Goal: Information Seeking & Learning: Learn about a topic

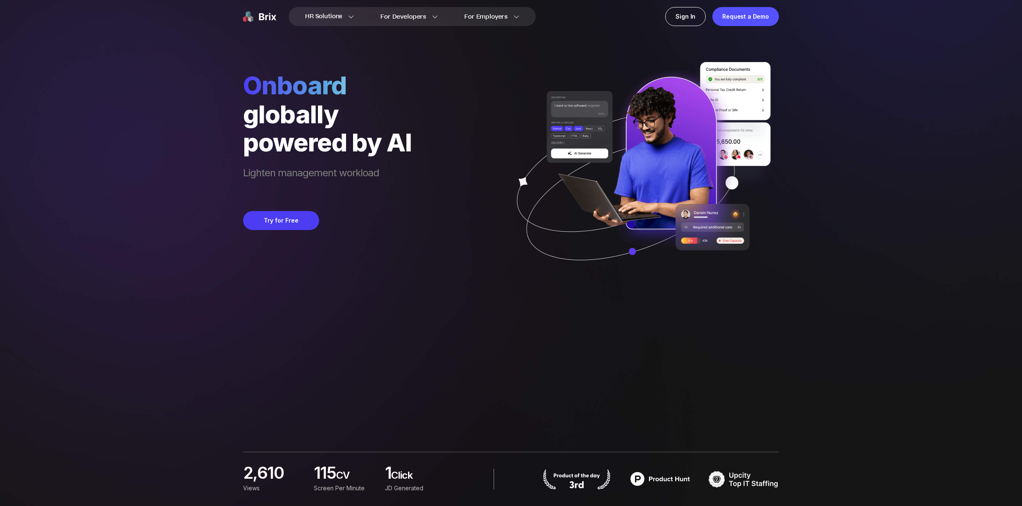
click at [768, 174] on img at bounding box center [640, 173] width 277 height 222
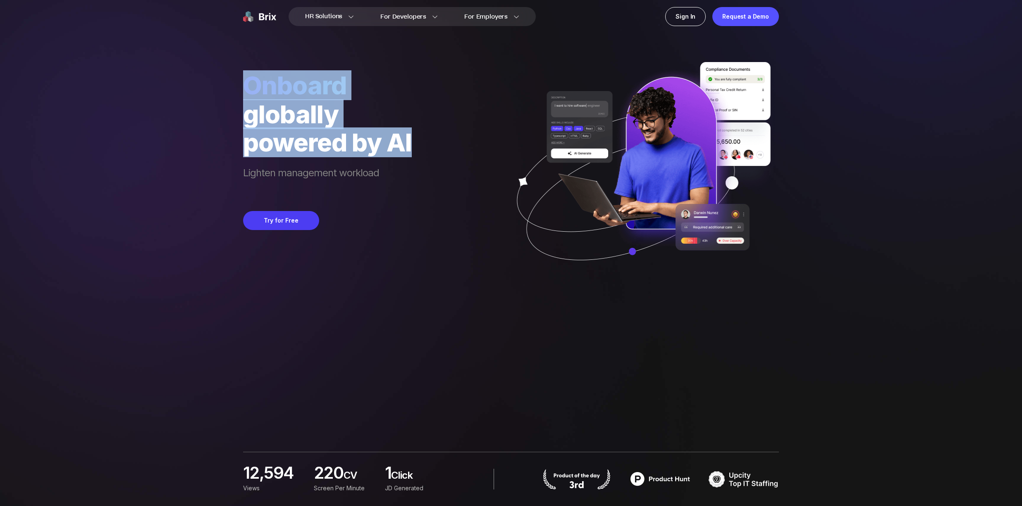
drag, startPoint x: 246, startPoint y: 87, endPoint x: 429, endPoint y: 144, distance: 191.9
click at [429, 144] on div "Onboard globally powered by AI Lighten management workload Try for Free" at bounding box center [511, 142] width 536 height 284
drag, startPoint x: 429, startPoint y: 144, endPoint x: 408, endPoint y: 153, distance: 22.8
click at [429, 144] on div "Onboard globally powered by AI Lighten management workload Try for Free" at bounding box center [511, 142] width 536 height 284
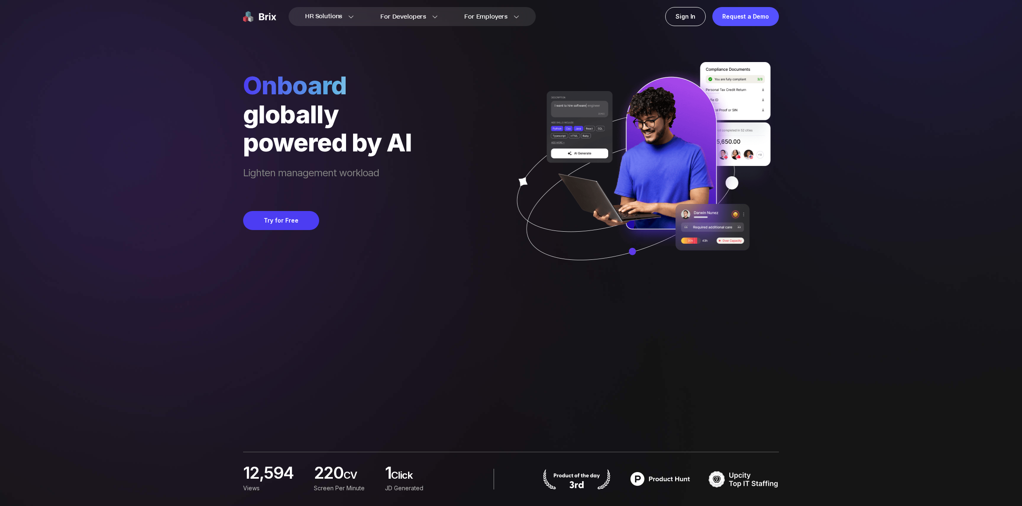
click at [305, 175] on span "Lighten management workload" at bounding box center [327, 180] width 169 height 28
click at [377, 176] on span "Lighten management workload" at bounding box center [327, 173] width 169 height 28
click at [650, 313] on div "hire globally powered by AI Lighten leadership load by 24 hours per week Try fo…" at bounding box center [511, 253] width 536 height 506
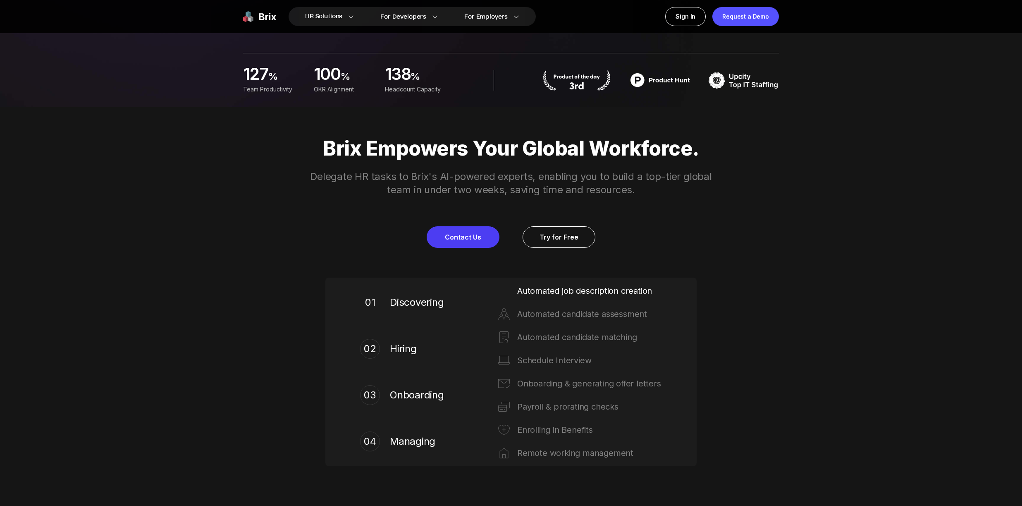
scroll to position [400, 0]
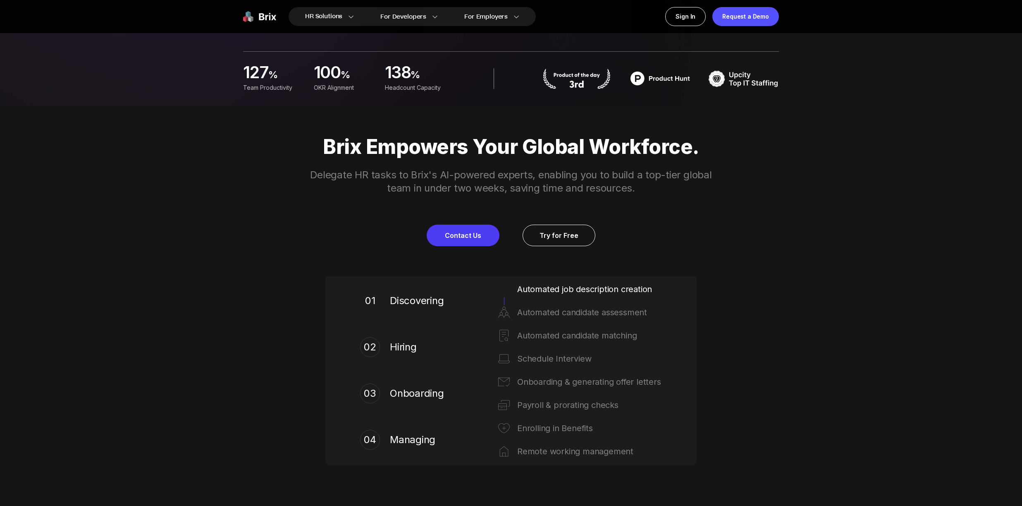
click at [503, 148] on p "Brix Empowers Your Global Workforce." at bounding box center [510, 146] width 595 height 23
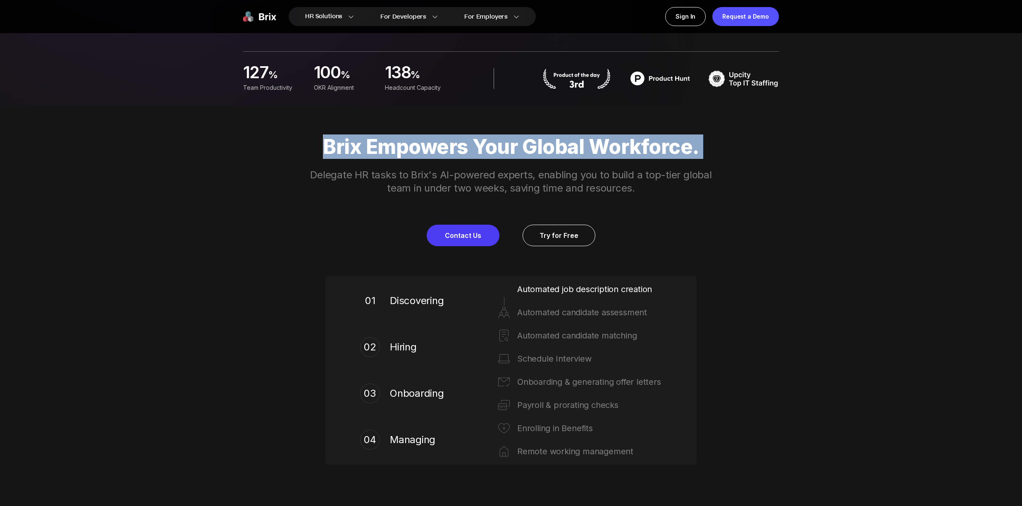
click at [503, 148] on p "Brix Empowers Your Global Workforce." at bounding box center [510, 146] width 595 height 23
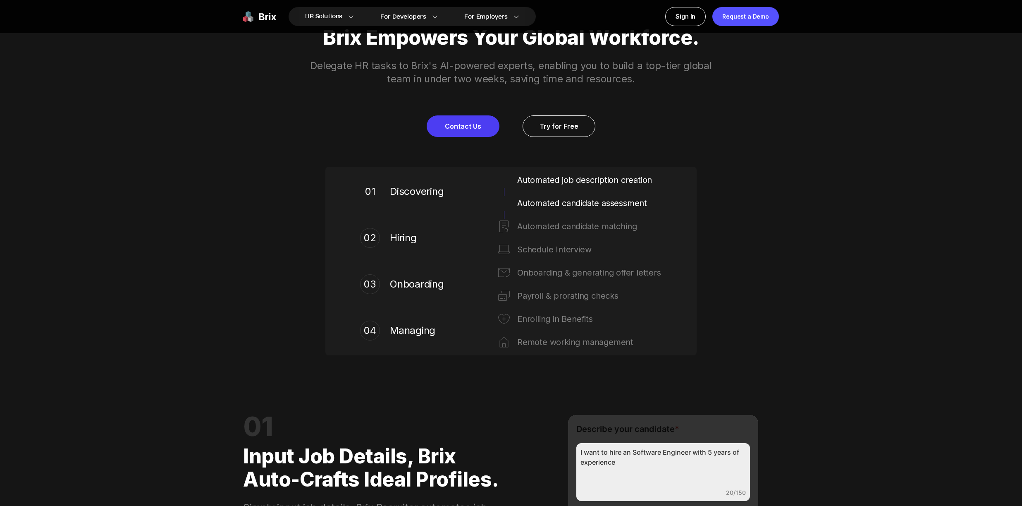
scroll to position [511, 0]
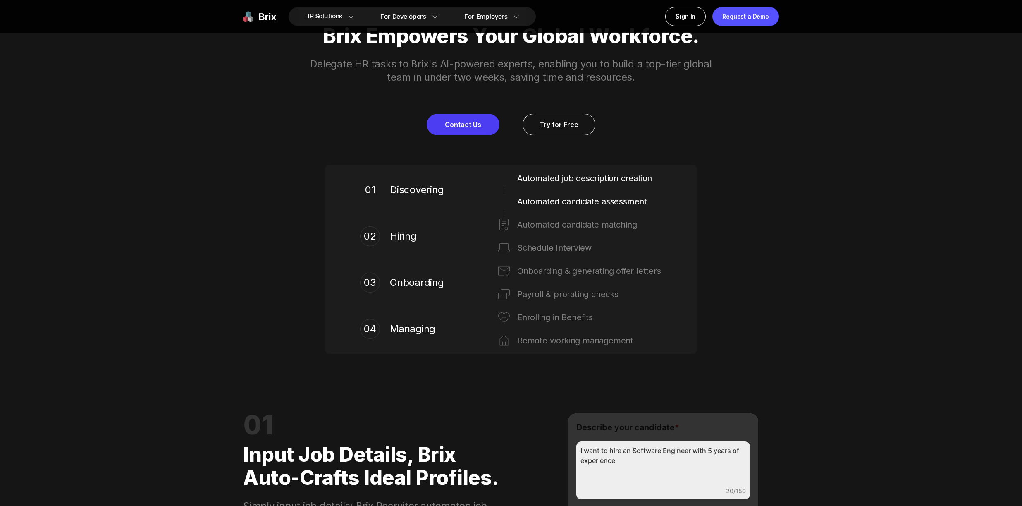
click at [420, 191] on span "Discovering" at bounding box center [419, 189] width 58 height 13
drag, startPoint x: 408, startPoint y: 234, endPoint x: 413, endPoint y: 258, distance: 24.4
click at [409, 234] on span "Hiring" at bounding box center [419, 235] width 58 height 13
click at [412, 283] on span "Onboarding" at bounding box center [419, 282] width 58 height 13
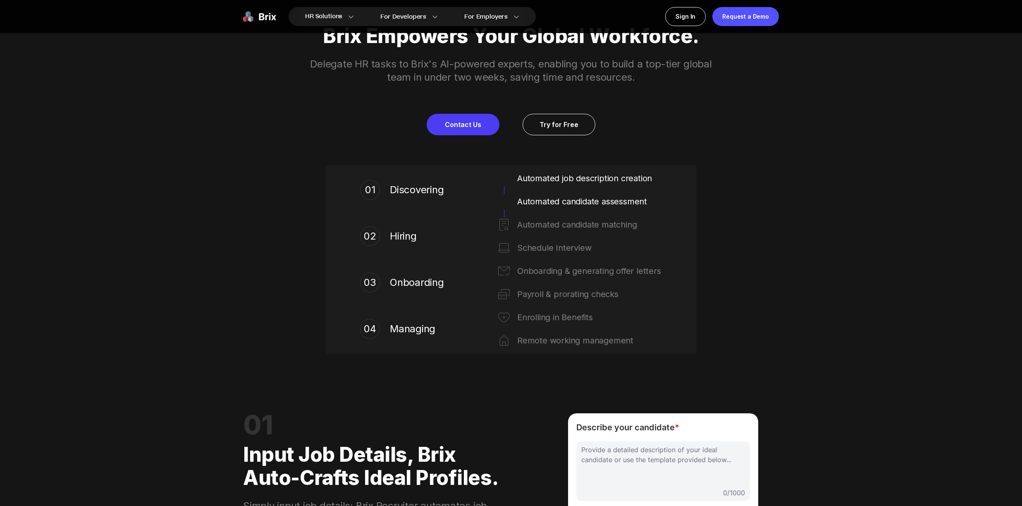
click at [377, 236] on div "02" at bounding box center [370, 236] width 20 height 20
click at [420, 285] on span "Onboarding" at bounding box center [419, 282] width 58 height 13
click at [414, 191] on span "Discovering" at bounding box center [419, 189] width 58 height 13
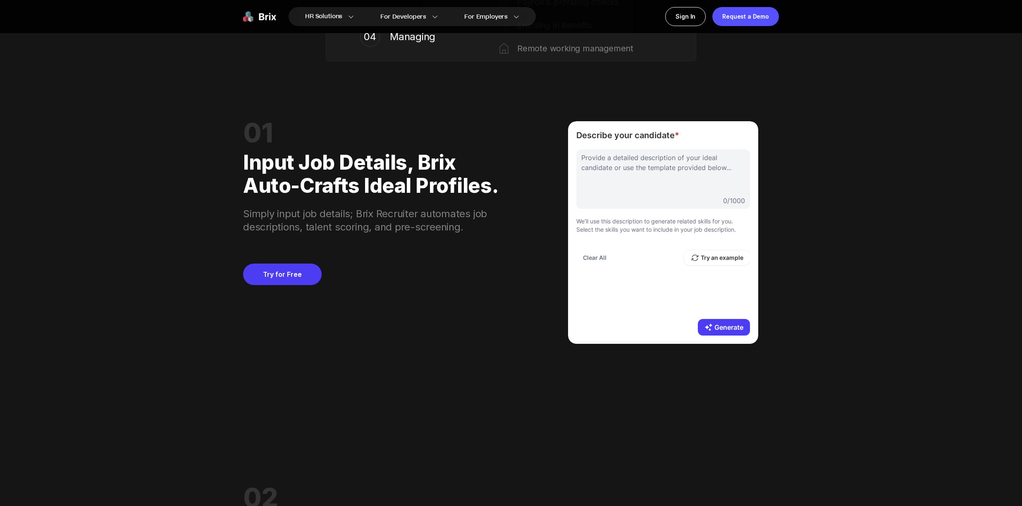
scroll to position [803, 0]
click at [652, 171] on div at bounding box center [663, 172] width 164 height 41
click at [717, 322] on button "Generate" at bounding box center [724, 326] width 52 height 17
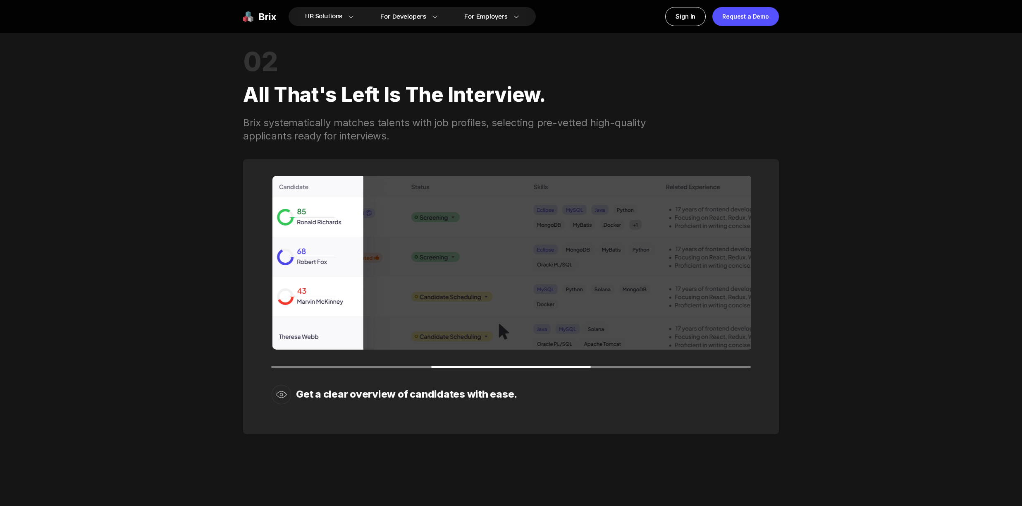
scroll to position [1239, 0]
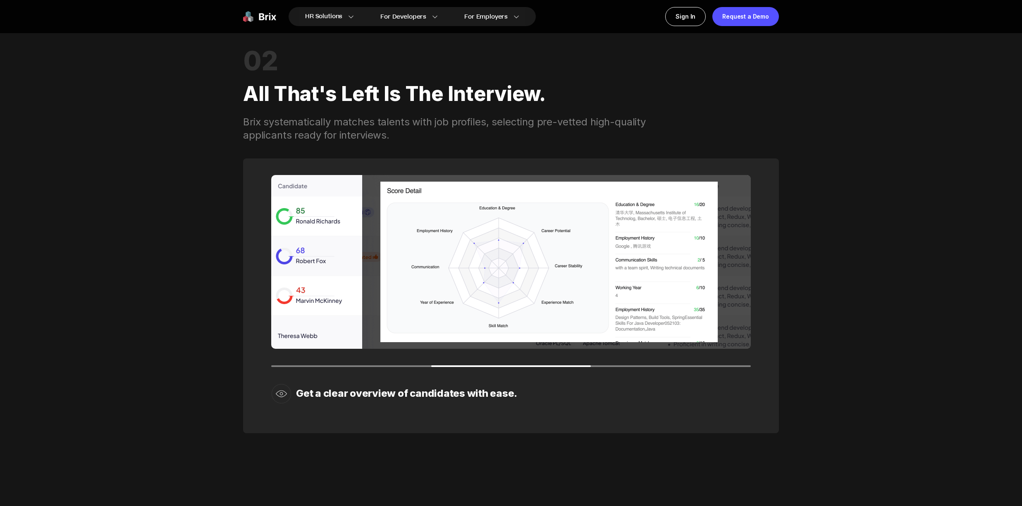
drag, startPoint x: 484, startPoint y: 264, endPoint x: 645, endPoint y: 269, distance: 161.3
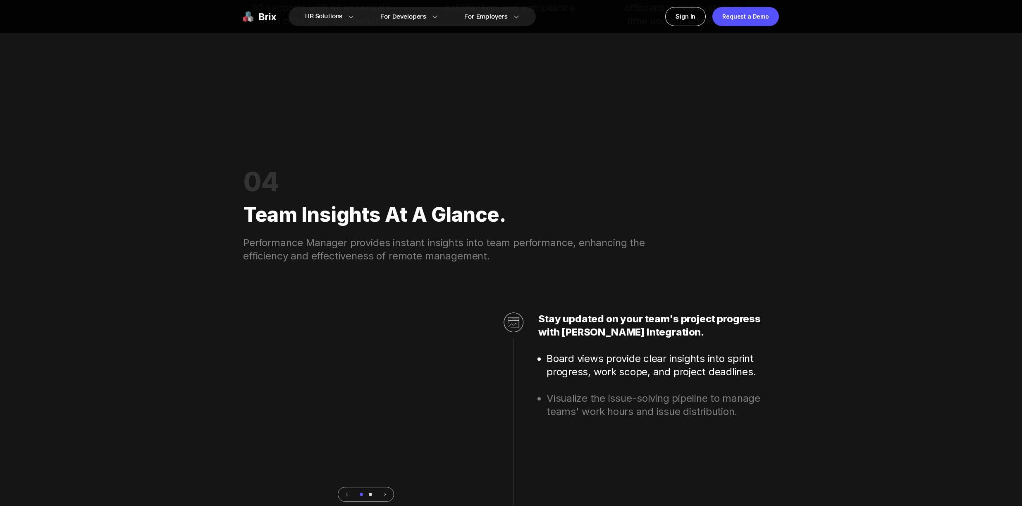
scroll to position [2356, 0]
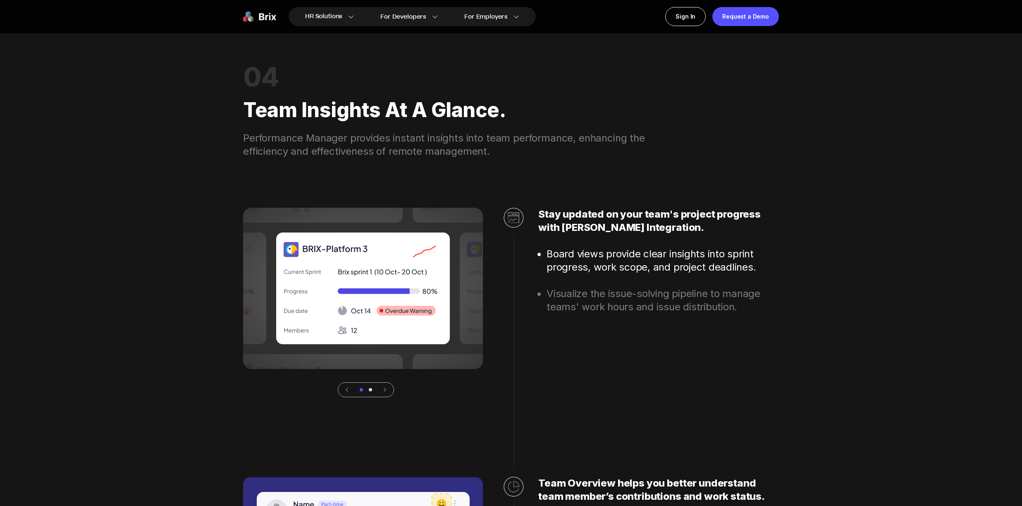
click at [386, 390] on icon at bounding box center [385, 389] width 6 height 6
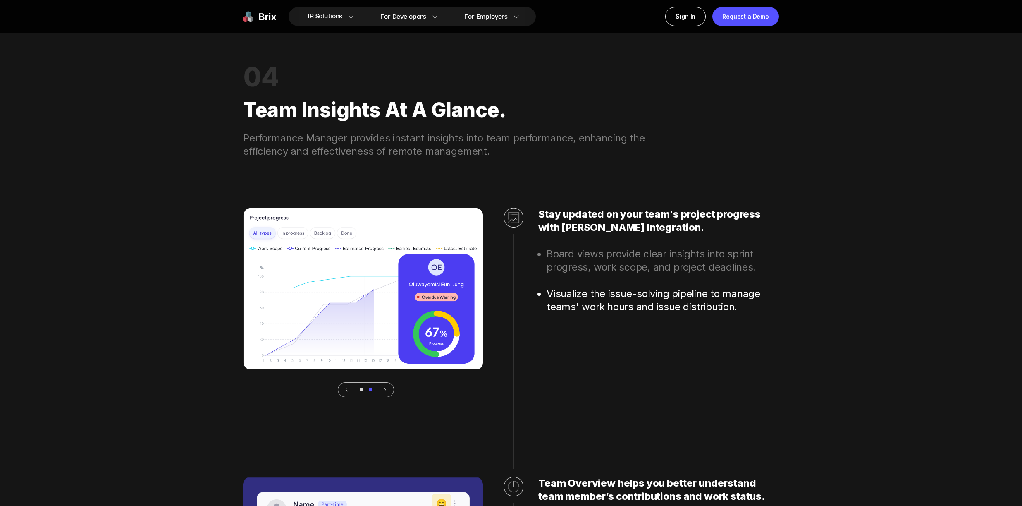
click at [386, 390] on icon at bounding box center [385, 389] width 6 height 6
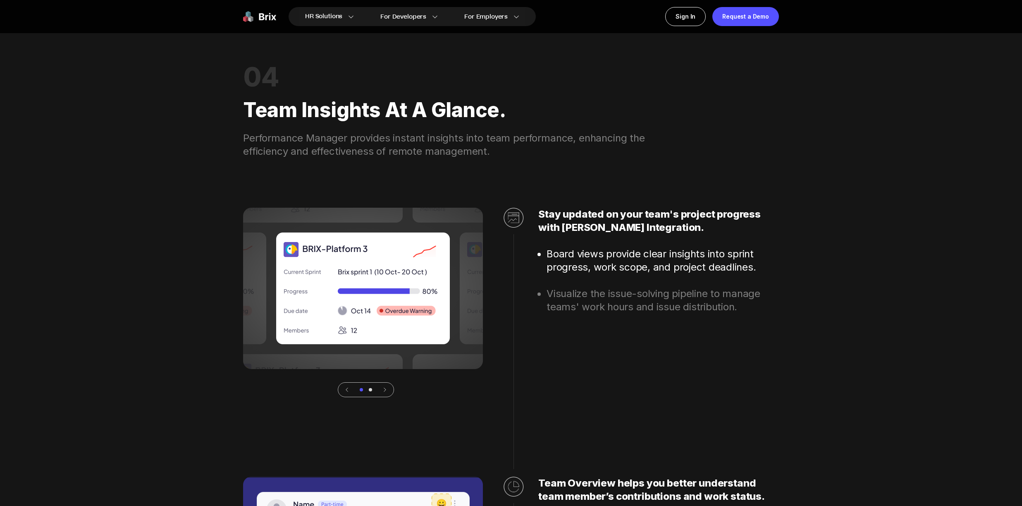
click at [509, 353] on div at bounding box center [513, 302] width 20 height 189
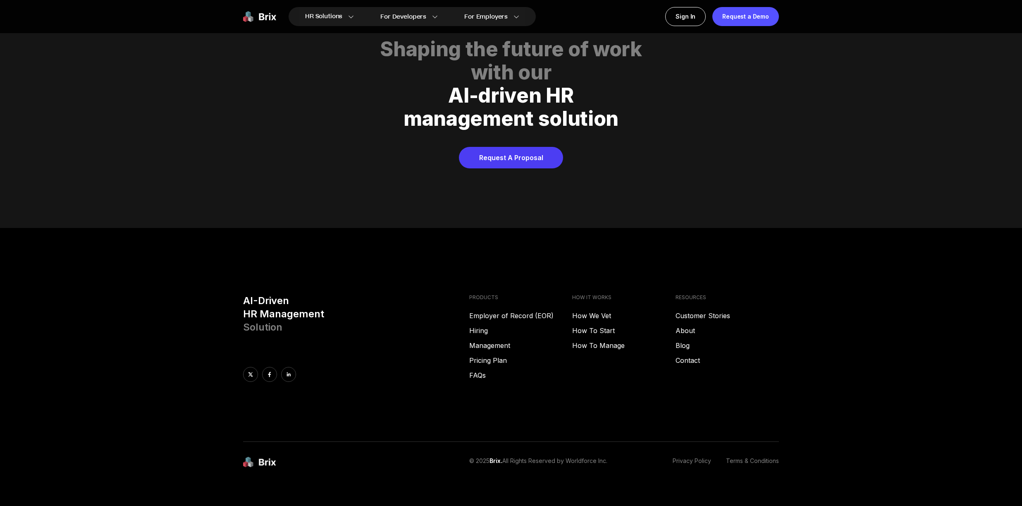
scroll to position [4223, 0]
click at [505, 107] on div "management solution" at bounding box center [511, 118] width 516 height 23
click at [506, 107] on div "management solution" at bounding box center [511, 118] width 516 height 23
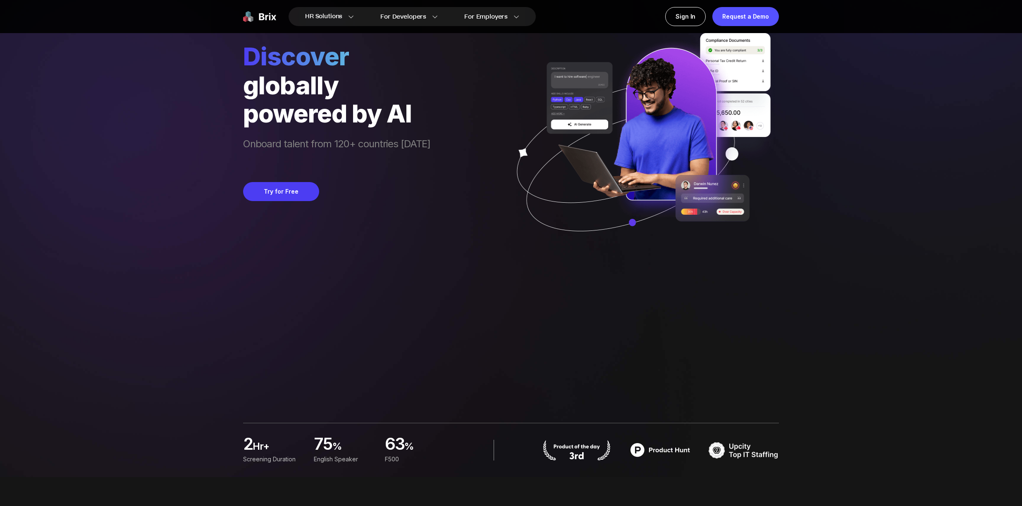
scroll to position [0, 0]
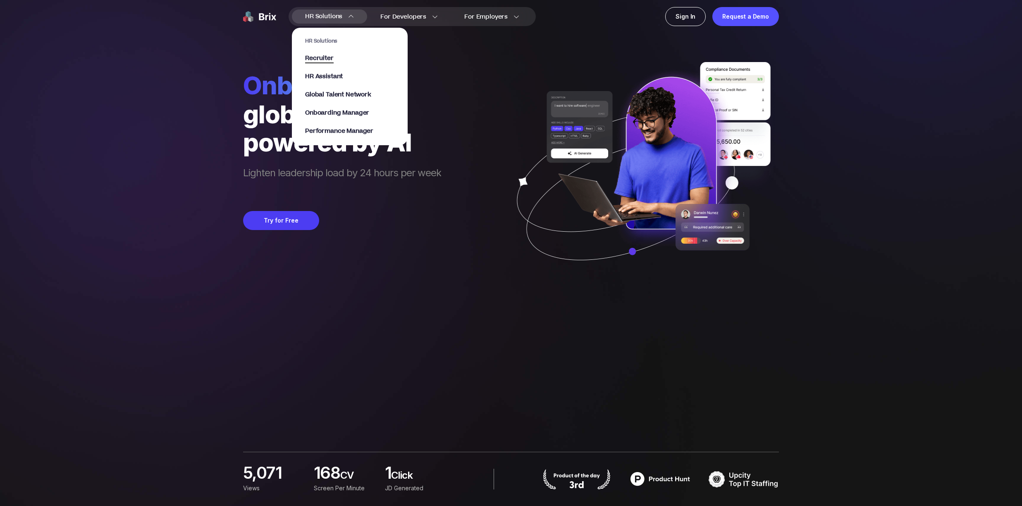
click at [318, 60] on span "Recruiter" at bounding box center [319, 59] width 29 height 10
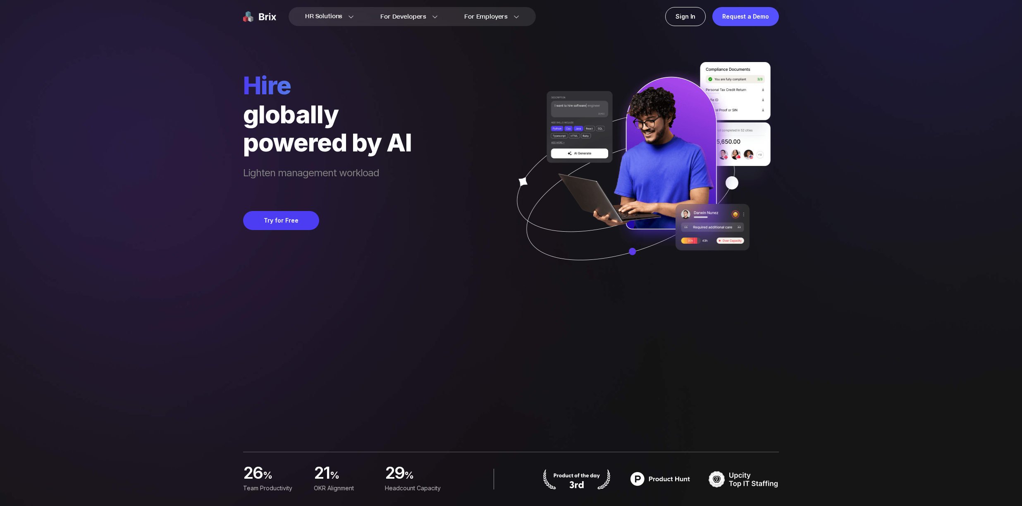
click at [537, 159] on img at bounding box center [640, 173] width 277 height 222
drag, startPoint x: 533, startPoint y: 159, endPoint x: 499, endPoint y: 139, distance: 39.1
click at [499, 139] on div "hire globally powered by AI Lighten management workload Try for Free" at bounding box center [511, 142] width 536 height 284
click at [503, 145] on img at bounding box center [640, 173] width 277 height 222
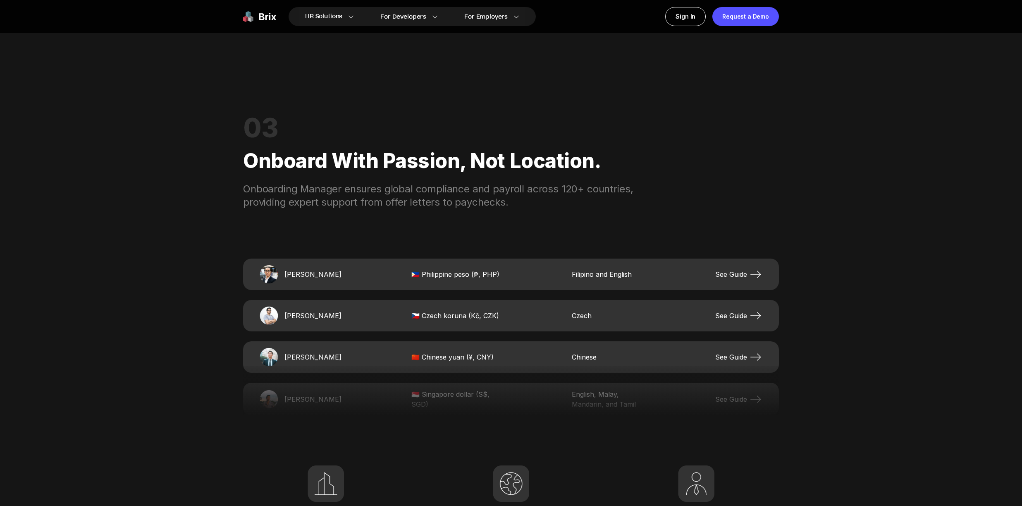
scroll to position [1926, 0]
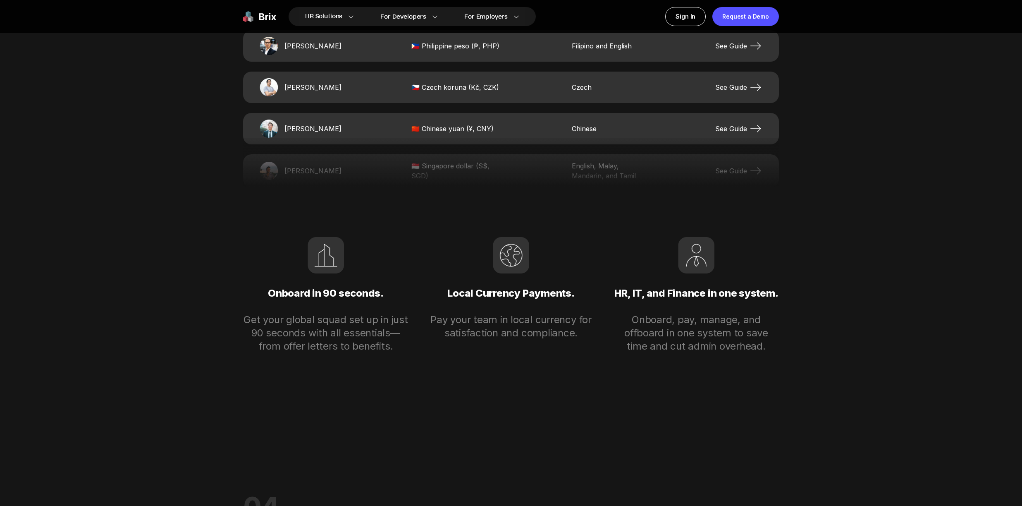
click at [518, 145] on div at bounding box center [511, 163] width 536 height 50
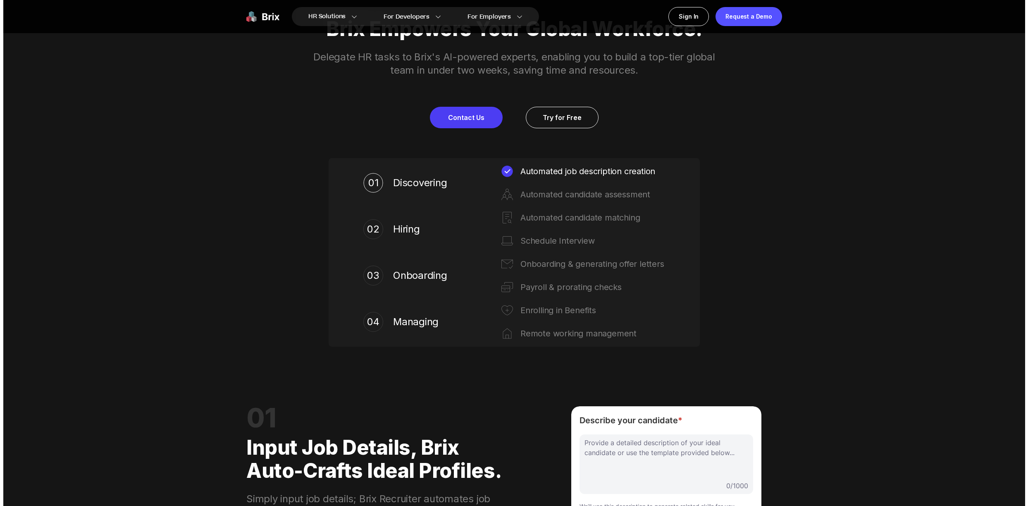
scroll to position [0, 0]
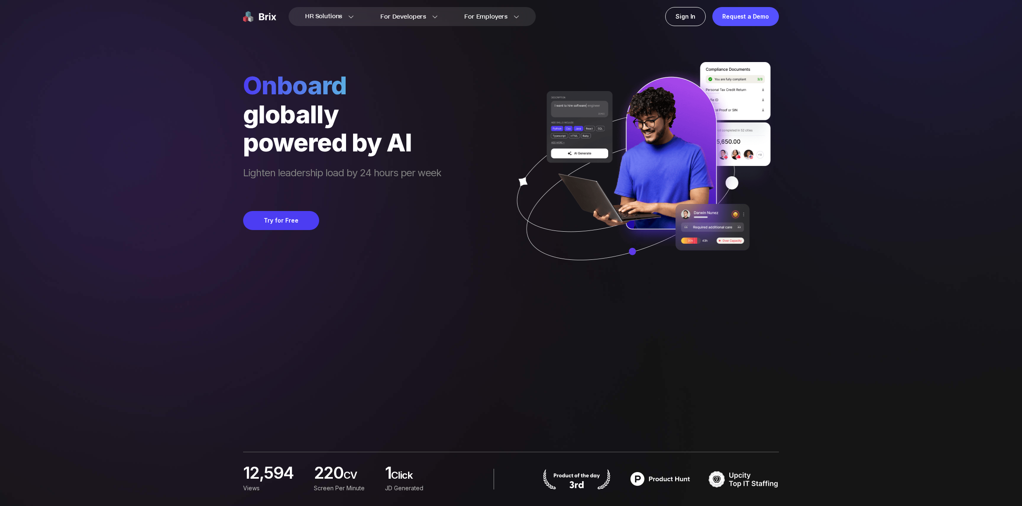
click at [823, 156] on div "HR Solutions HR Solutions Recruiter HR Assistant Global Talent Network Onboardi…" at bounding box center [511, 253] width 982 height 506
click at [810, 196] on div "HR Solutions HR Solutions Recruiter HR Assistant Global Talent Network Onboardi…" at bounding box center [511, 253] width 982 height 506
click at [822, 189] on div "HR Solutions HR Solutions Recruiter HR Assistant Global Talent Network Onboardi…" at bounding box center [511, 253] width 982 height 506
click at [828, 191] on div "HR Solutions HR Solutions Recruiter HR Assistant Global Talent Network Onboardi…" at bounding box center [511, 253] width 982 height 506
click at [868, 167] on div "HR Solutions HR Solutions Recruiter HR Assistant Global Talent Network Onboardi…" at bounding box center [511, 253] width 982 height 506
